Goal: Task Accomplishment & Management: Use online tool/utility

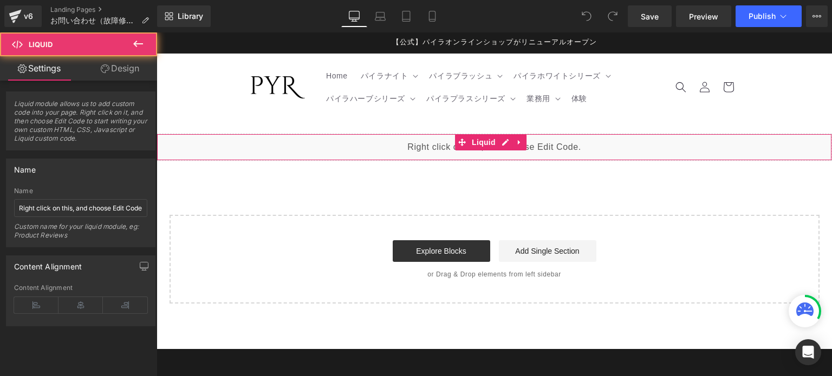
click at [602, 152] on div "Liquid" at bounding box center [494, 147] width 675 height 27
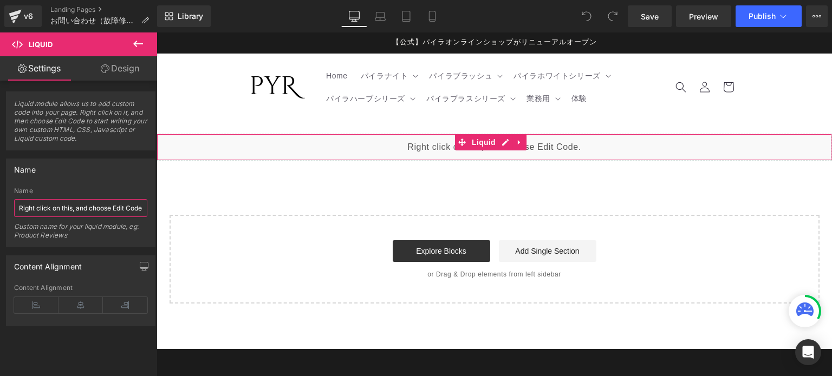
click at [107, 207] on input "Right click on this, and choose Edit Code." at bounding box center [80, 208] width 133 height 18
click at [742, 147] on div "Liquid" at bounding box center [494, 147] width 675 height 27
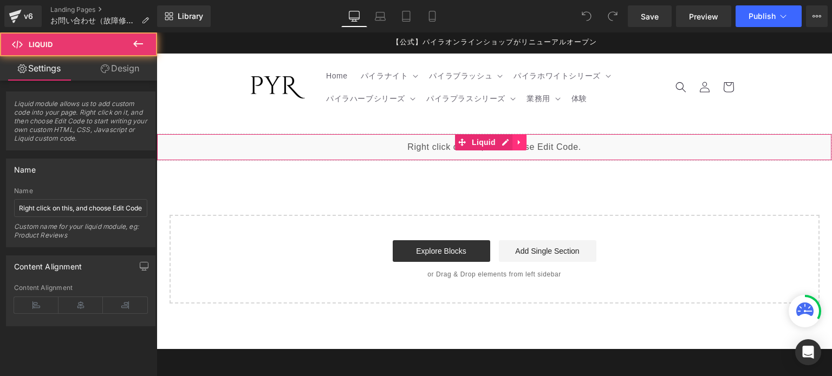
click at [527, 144] on div "Liquid" at bounding box center [494, 147] width 675 height 27
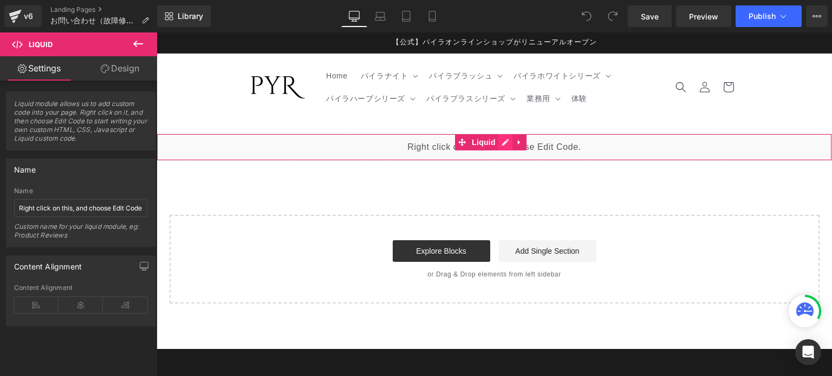
click at [508, 142] on div "Liquid" at bounding box center [494, 147] width 675 height 27
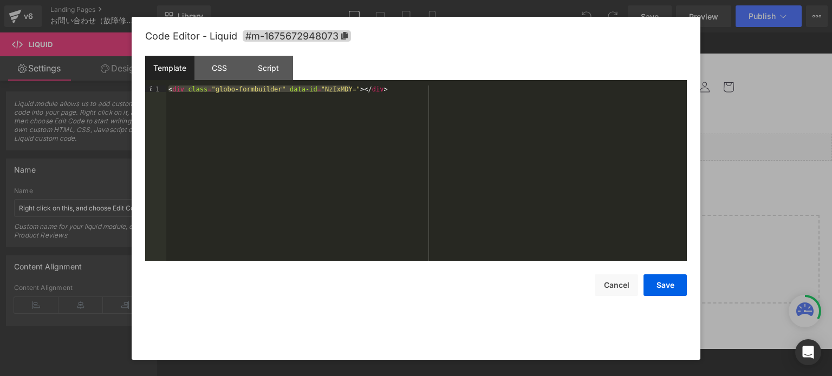
drag, startPoint x: 371, startPoint y: 88, endPoint x: 145, endPoint y: 85, distance: 225.9
click at [141, 82] on div "Code Editor - Liquid #m-1675672948073 Template CSS Script Data 1 < div class = …" at bounding box center [416, 188] width 569 height 343
click at [363, 89] on div "< div class = "globo-formbuilder" data-id = "NzIxMDY=" > </ div >" at bounding box center [426, 174] width 521 height 176
drag, startPoint x: 368, startPoint y: 88, endPoint x: 160, endPoint y: 90, distance: 208.0
click at [160, 90] on pre "1 < div class = "globo-formbuilder" data-id = "NzIxMDY=" > </ div > XXXXXXXXXXX…" at bounding box center [416, 174] width 542 height 176
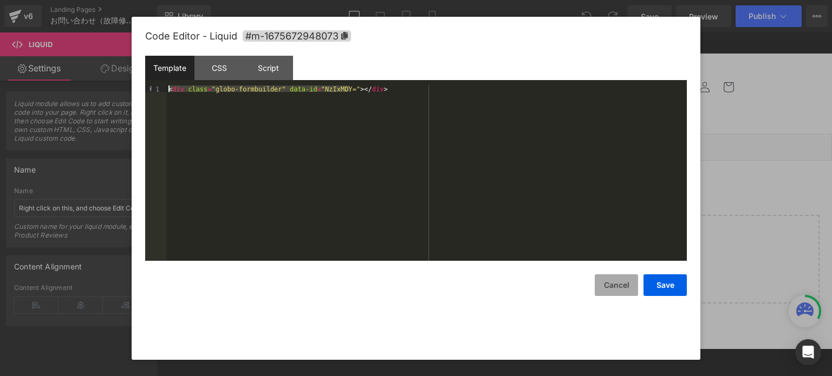
drag, startPoint x: 607, startPoint y: 292, endPoint x: 611, endPoint y: 288, distance: 6.1
click at [607, 291] on button "Cancel" at bounding box center [616, 286] width 43 height 22
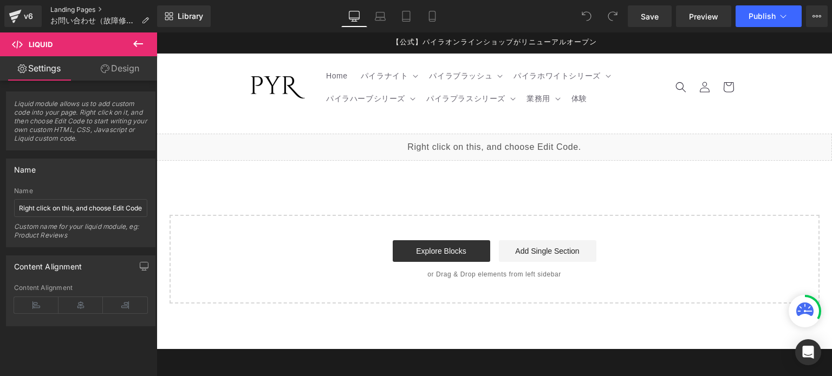
click at [66, 10] on link "Landing Pages" at bounding box center [103, 9] width 107 height 9
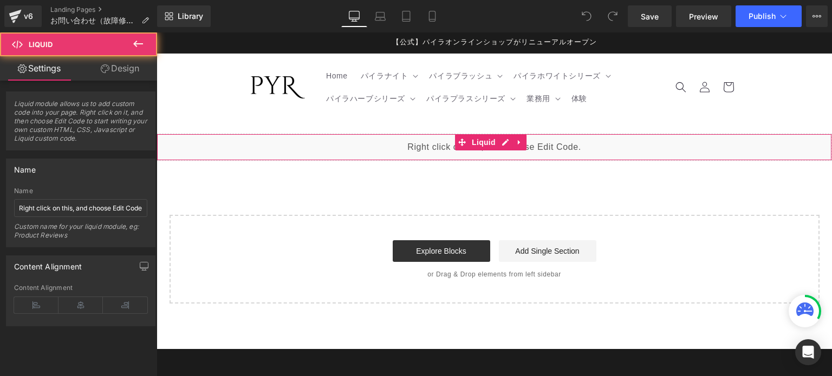
click at [620, 150] on div "Liquid" at bounding box center [494, 147] width 675 height 27
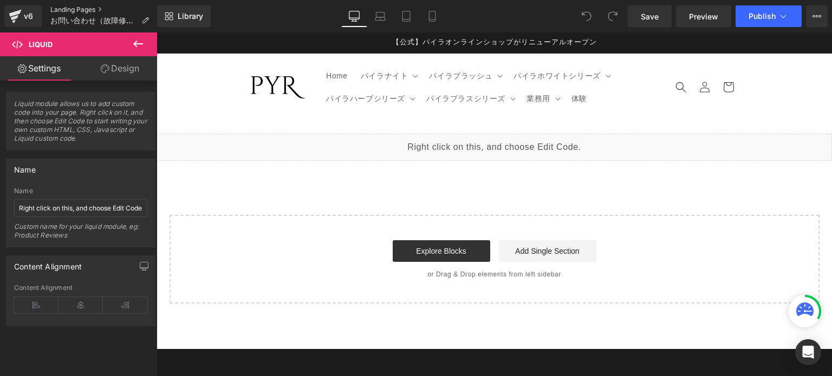
click at [65, 12] on link "Landing Pages" at bounding box center [103, 9] width 107 height 9
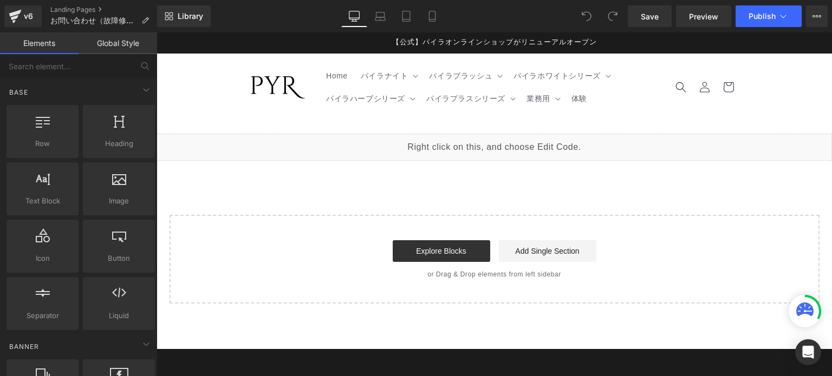
click at [574, 148] on div "Liquid" at bounding box center [494, 147] width 675 height 27
click at [555, 145] on div "Liquid" at bounding box center [494, 147] width 675 height 27
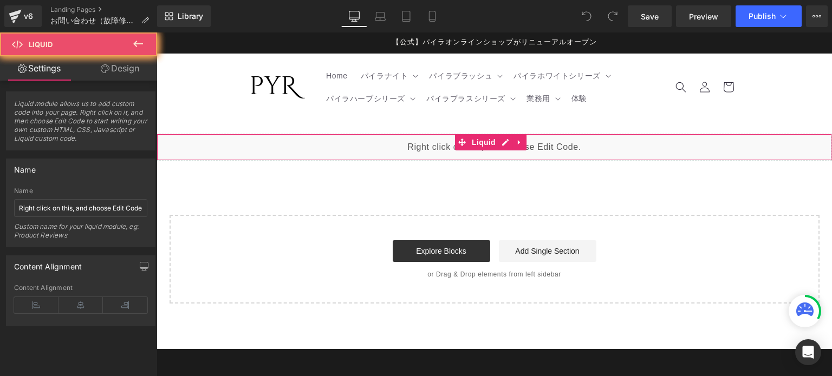
click at [433, 151] on div "Liquid" at bounding box center [494, 147] width 675 height 27
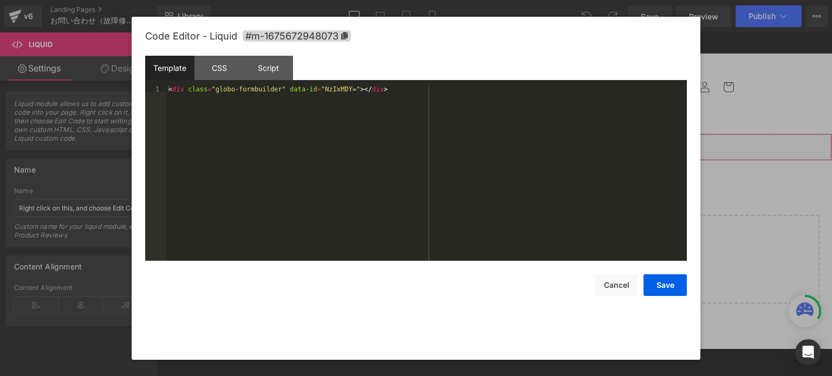
click at [505, 144] on div "Liquid" at bounding box center [494, 147] width 675 height 27
click at [414, 100] on div "< div class = "globo-formbuilder" data-id = "NzIxMDY=" > </ div >" at bounding box center [426, 180] width 521 height 189
click at [174, 70] on div "Template" at bounding box center [169, 68] width 49 height 24
click at [210, 70] on div "CSS" at bounding box center [218, 68] width 49 height 24
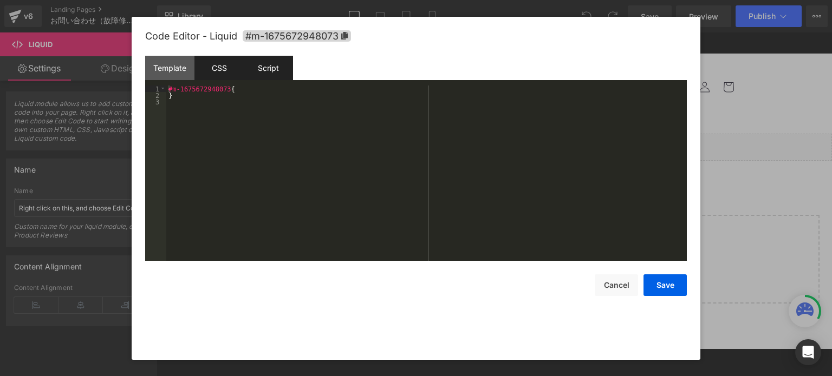
click at [263, 69] on div "Script" at bounding box center [268, 68] width 49 height 24
click at [210, 67] on div "CSS" at bounding box center [218, 68] width 49 height 24
drag, startPoint x: 262, startPoint y: 69, endPoint x: 199, endPoint y: 71, distance: 63.4
click at [262, 70] on div "Script" at bounding box center [268, 68] width 49 height 24
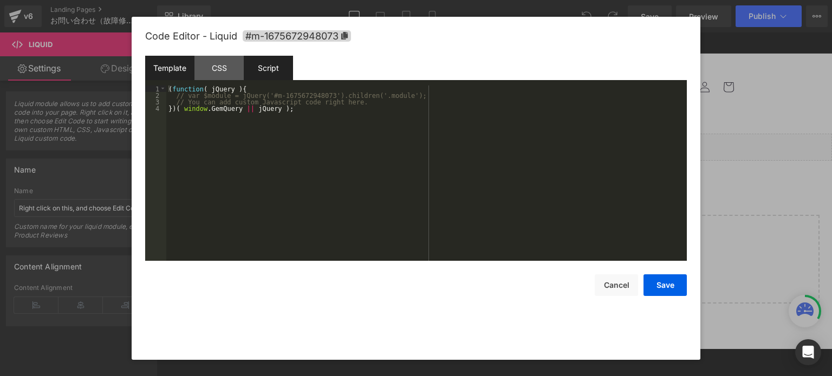
click at [182, 69] on div "Template" at bounding box center [169, 68] width 49 height 24
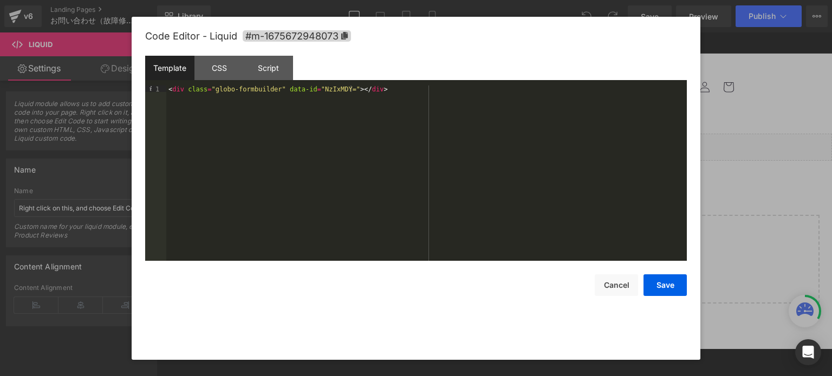
click at [340, 125] on div "< div class = "globo-formbuilder" data-id = "NzIxMDY=" > </ div >" at bounding box center [426, 180] width 521 height 189
click at [391, 88] on div "< div class = "globo-formbuilder" data-id = "NzIxMDY=" > </ div >" at bounding box center [426, 180] width 521 height 189
click at [374, 81] on div "Template CSS Script Data" at bounding box center [416, 71] width 542 height 30
click at [600, 284] on button "Cancel" at bounding box center [616, 286] width 43 height 22
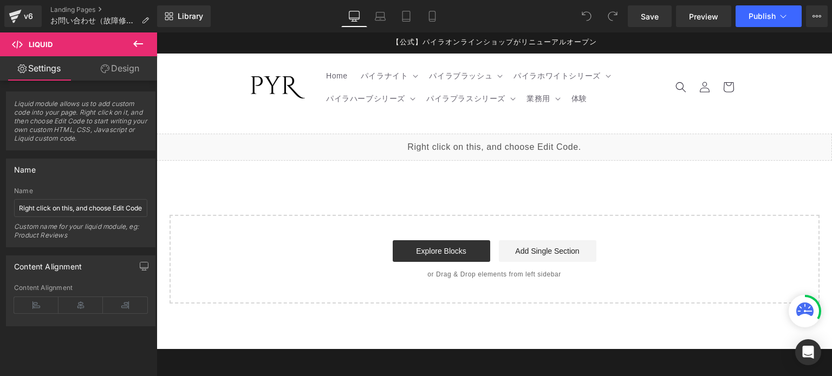
click at [328, 262] on div "Explore Blocks Add Single Section" at bounding box center [494, 252] width 615 height 22
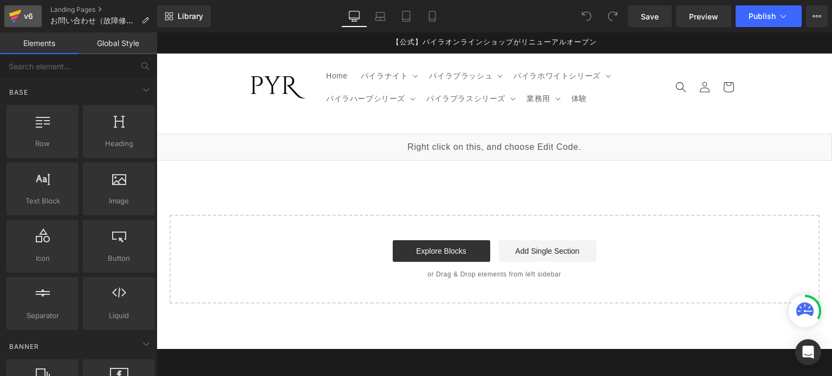
click at [24, 15] on div "v6" at bounding box center [29, 16] width 14 height 14
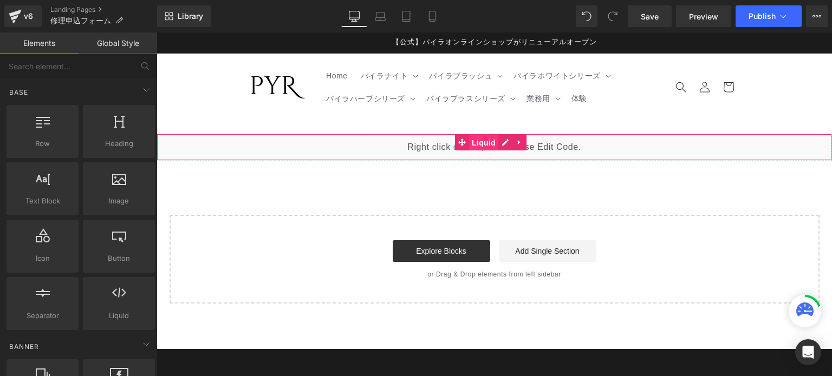
click at [494, 149] on span "Liquid" at bounding box center [483, 143] width 29 height 16
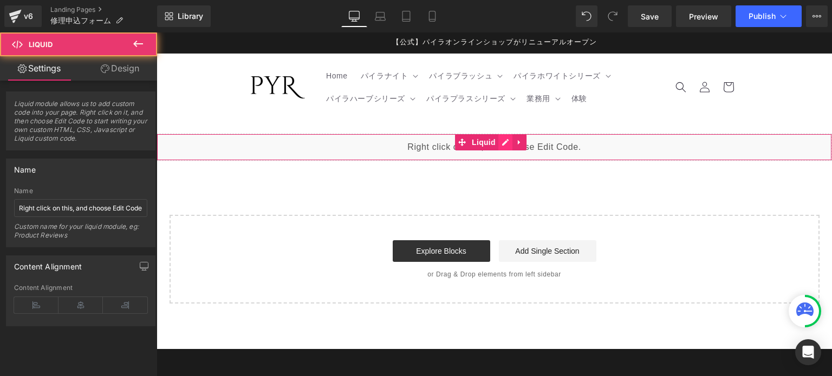
click at [499, 144] on div "Liquid" at bounding box center [494, 147] width 675 height 27
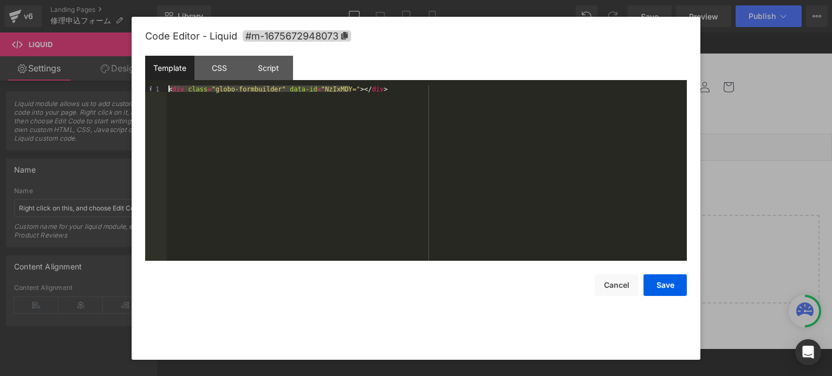
drag, startPoint x: 405, startPoint y: 94, endPoint x: 64, endPoint y: 85, distance: 340.9
click at [64, 85] on body "Liquid You are previewing how the will restyle your page. You can not edit Elem…" at bounding box center [416, 188] width 832 height 376
click at [654, 284] on button "Save" at bounding box center [665, 286] width 43 height 22
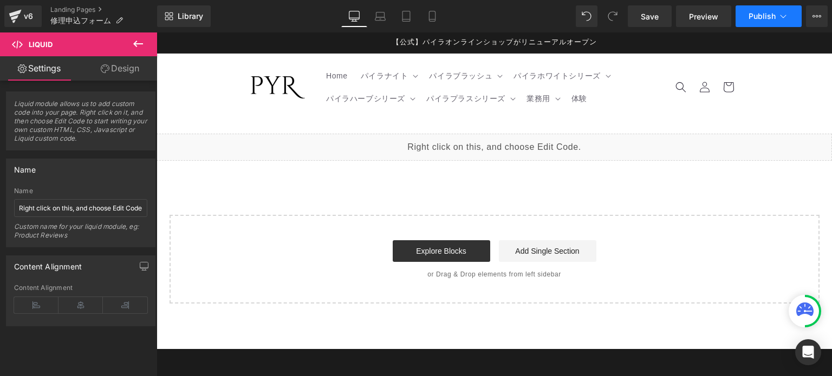
click at [763, 15] on span "Publish" at bounding box center [762, 16] width 27 height 9
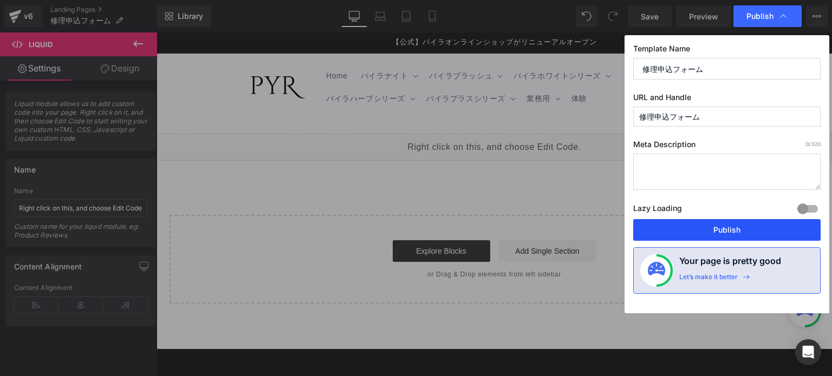
click at [708, 233] on button "Publish" at bounding box center [726, 230] width 187 height 22
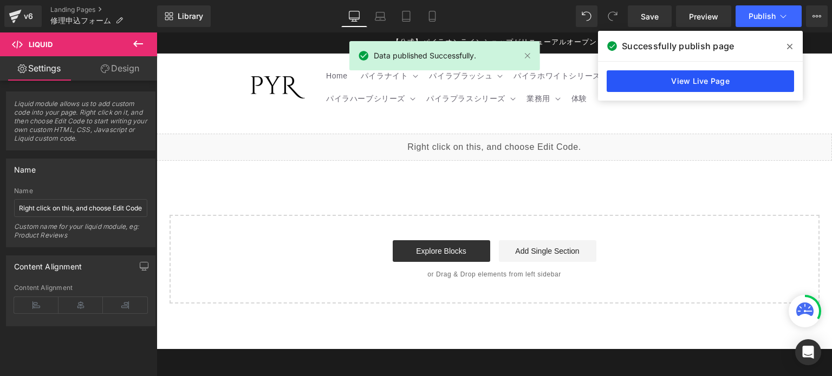
click at [691, 86] on link "View Live Page" at bounding box center [700, 81] width 187 height 22
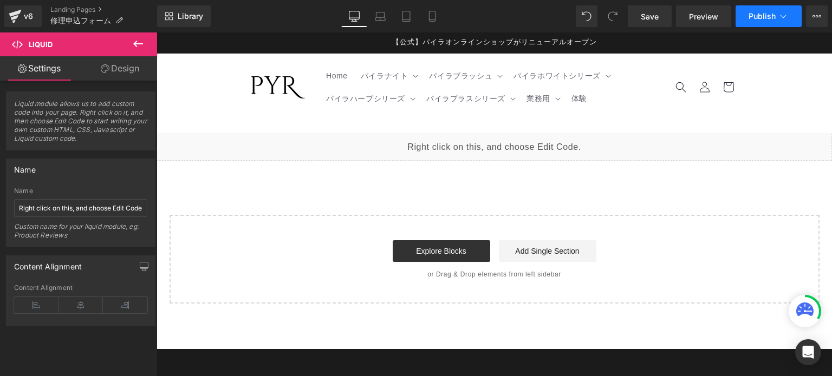
click at [785, 15] on icon at bounding box center [783, 16] width 11 height 11
click at [30, 15] on div "v6" at bounding box center [29, 16] width 14 height 14
